Goal: Information Seeking & Learning: Compare options

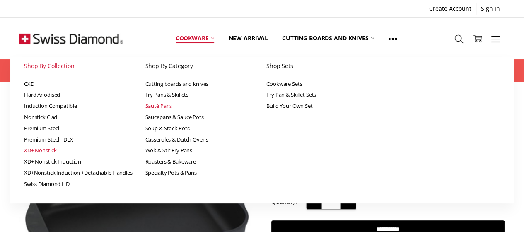
click at [163, 106] on link "Sauté Pans" at bounding box center [201, 105] width 113 height 11
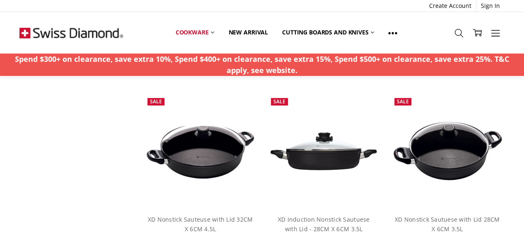
scroll to position [1727, 0]
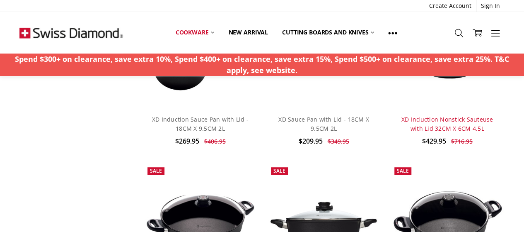
click at [441, 115] on link "XD Induction Nonstick Sauteuse with Lid 32CM X 6CM 4.5L" at bounding box center [448, 123] width 92 height 17
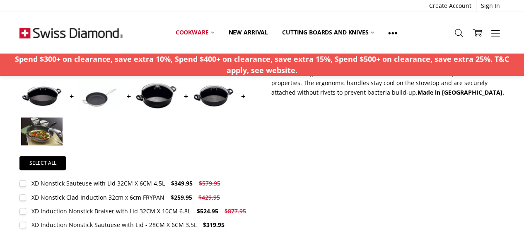
scroll to position [207, 0]
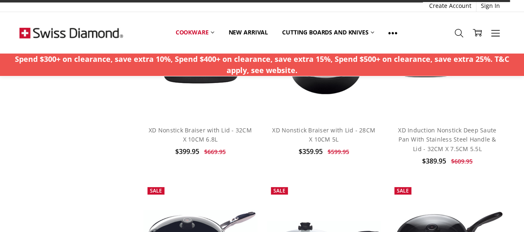
scroll to position [1121, 0]
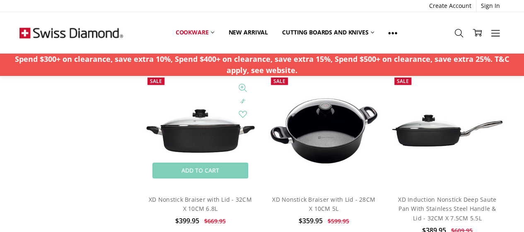
click at [217, 131] on img at bounding box center [200, 130] width 114 height 49
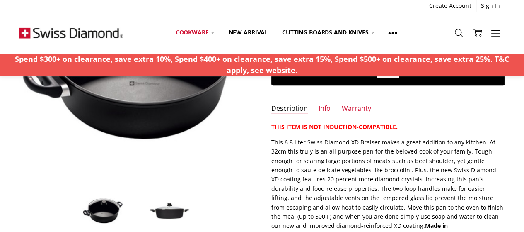
scroll to position [207, 0]
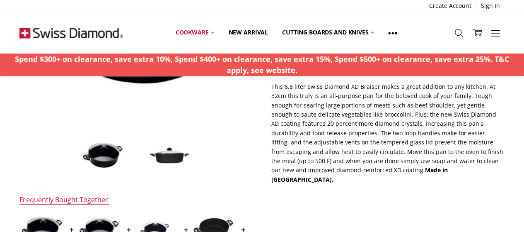
click at [175, 156] on img at bounding box center [169, 155] width 41 height 18
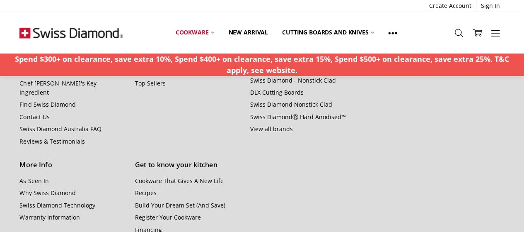
scroll to position [1051, 0]
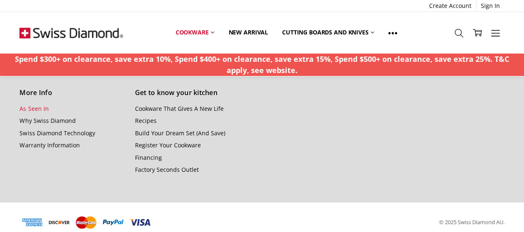
click at [32, 104] on link "As Seen In" at bounding box center [33, 108] width 29 height 8
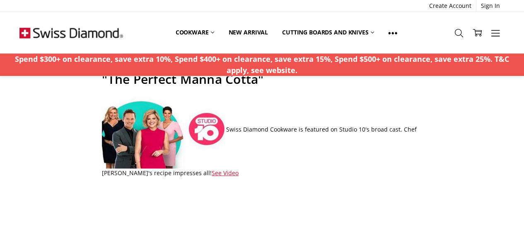
scroll to position [69, 0]
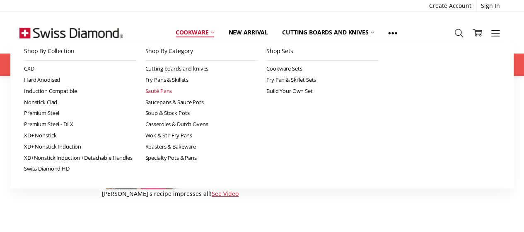
click at [163, 90] on link "Sauté Pans" at bounding box center [201, 90] width 113 height 11
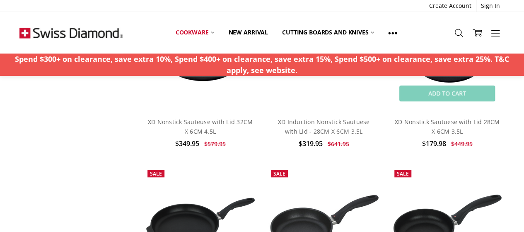
scroll to position [2004, 0]
